Goal: Navigation & Orientation: Find specific page/section

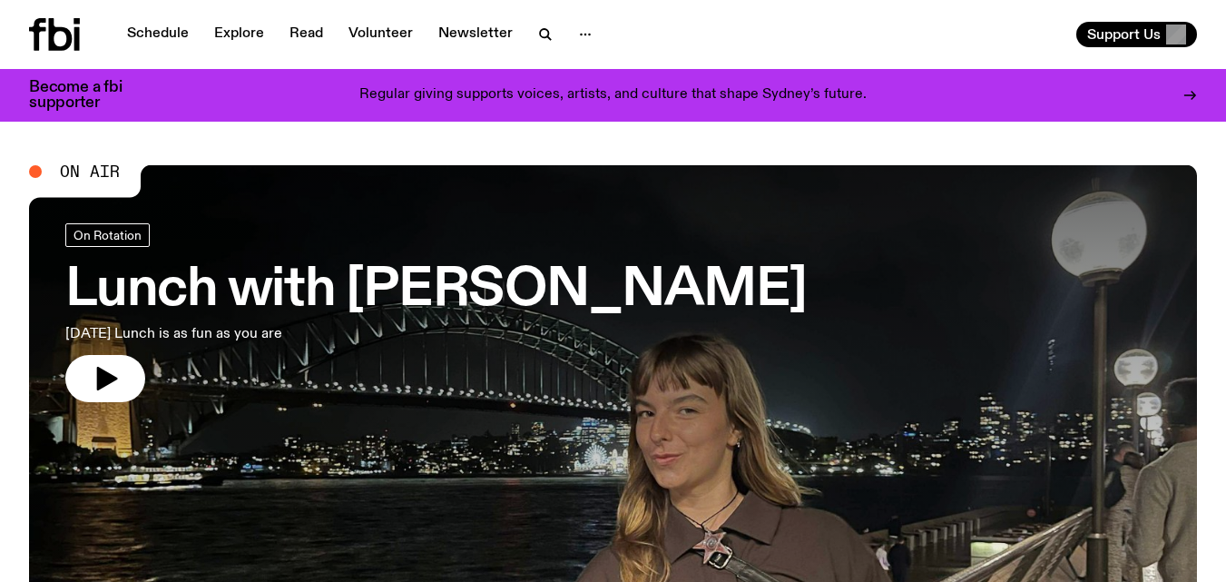
drag, startPoint x: 1238, startPoint y: 48, endPoint x: 1239, endPoint y: 20, distance: 28.2
click at [1225, 20] on html "Schedule Explore Read Volunteer Newsletter About Us Contact Champions of emergi…" at bounding box center [613, 291] width 1226 height 582
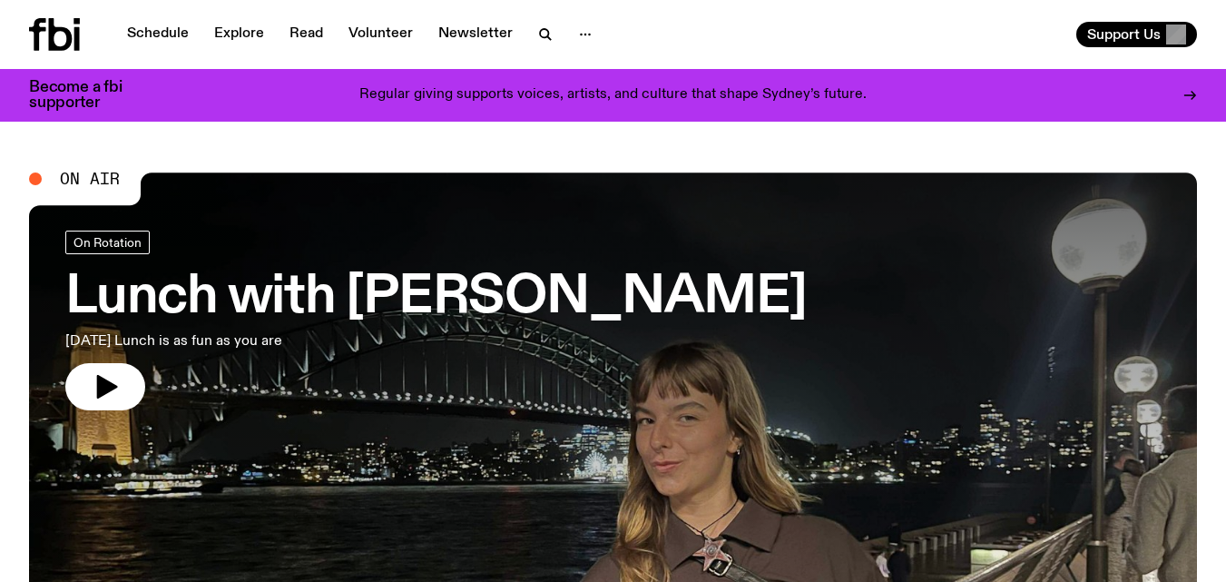
click at [578, 34] on icon "button" at bounding box center [586, 35] width 22 height 22
click at [576, 64] on link "About Us" at bounding box center [585, 72] width 91 height 25
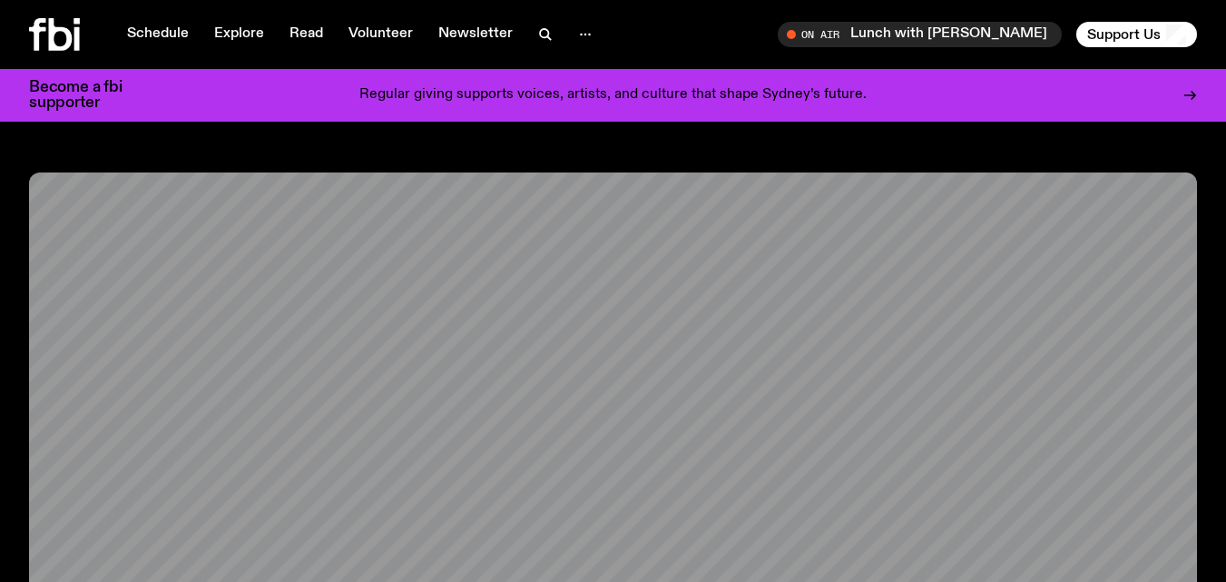
click at [154, 26] on link "Schedule" at bounding box center [158, 34] width 84 height 25
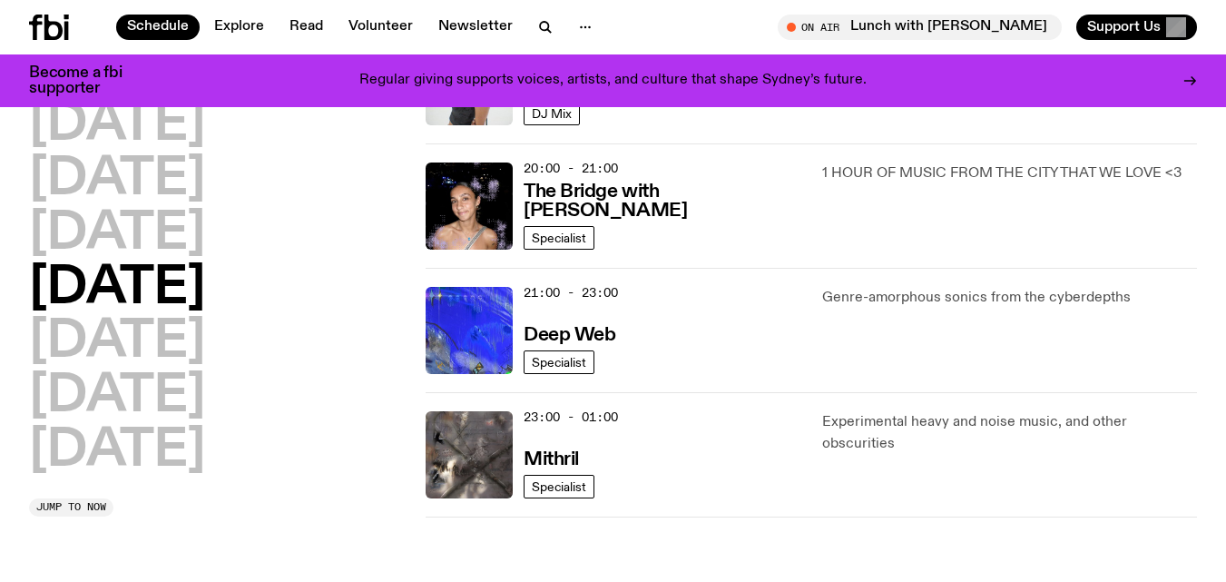
scroll to position [875, 0]
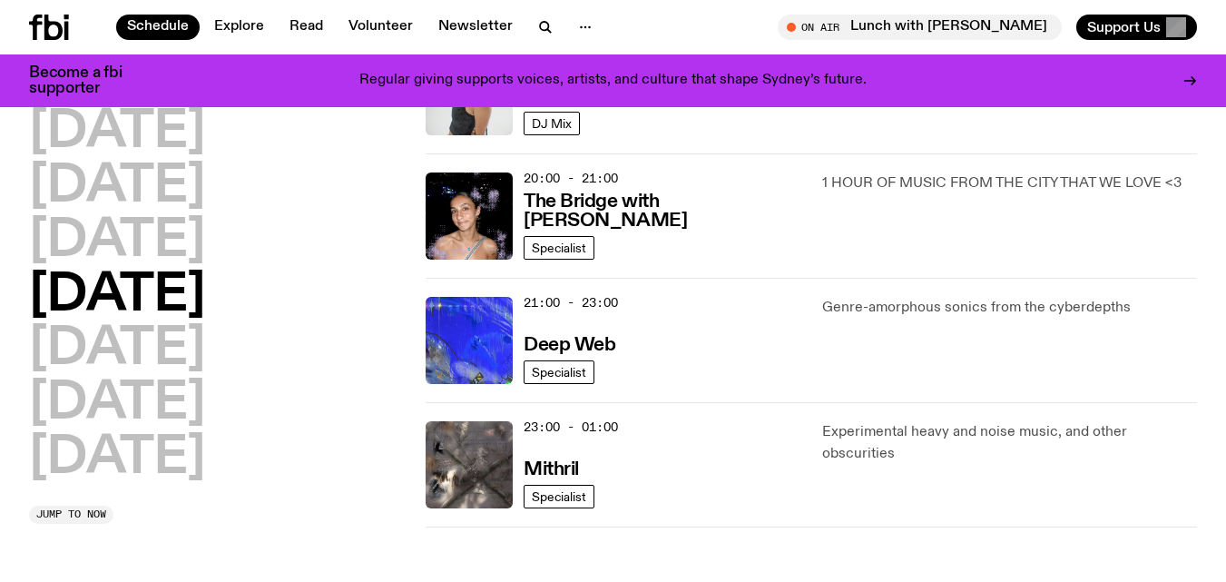
click at [150, 368] on h2 "[DATE]" at bounding box center [117, 349] width 176 height 51
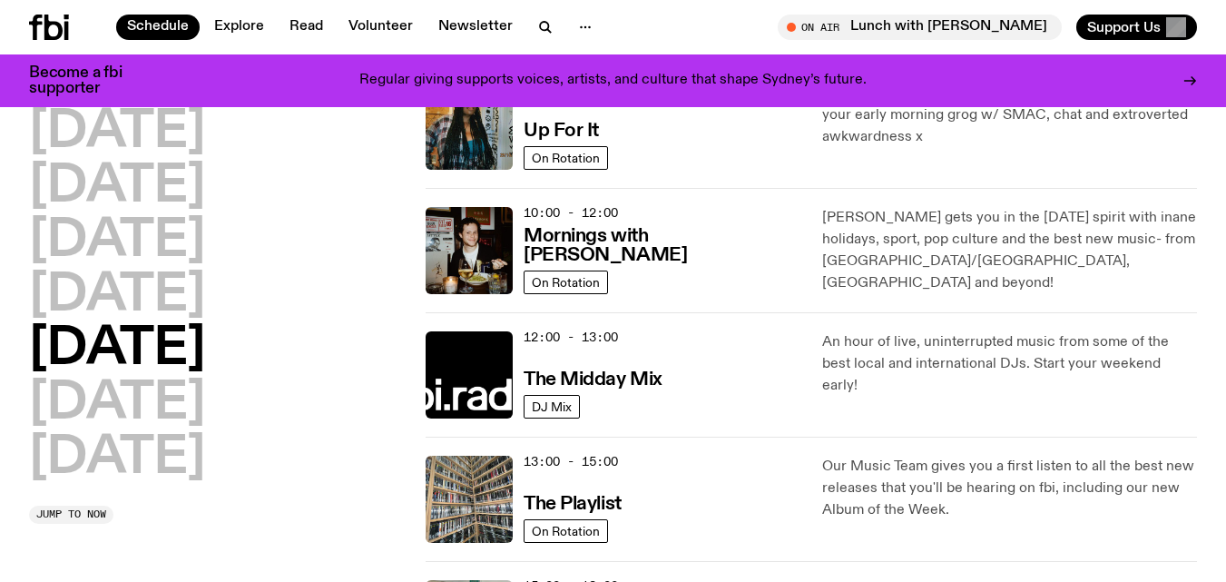
scroll to position [225, 0]
